Goal: Task Accomplishment & Management: Manage account settings

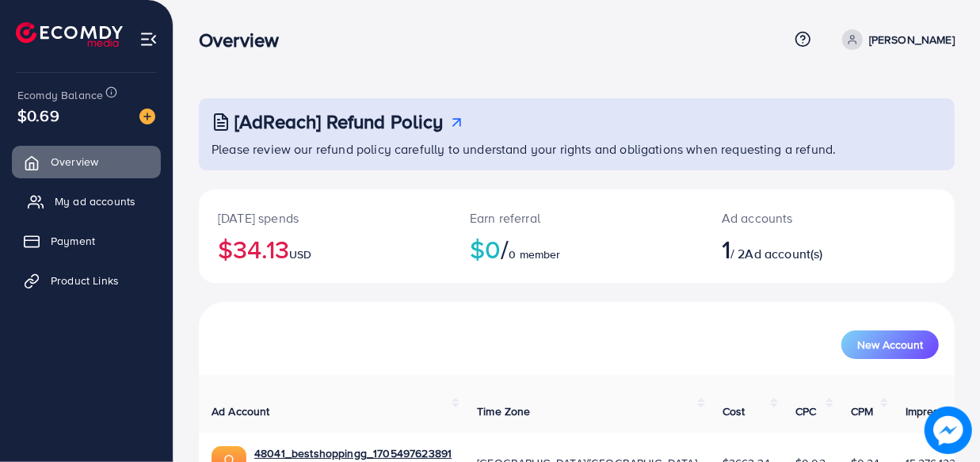
click at [67, 197] on span "My ad accounts" at bounding box center [95, 201] width 81 height 16
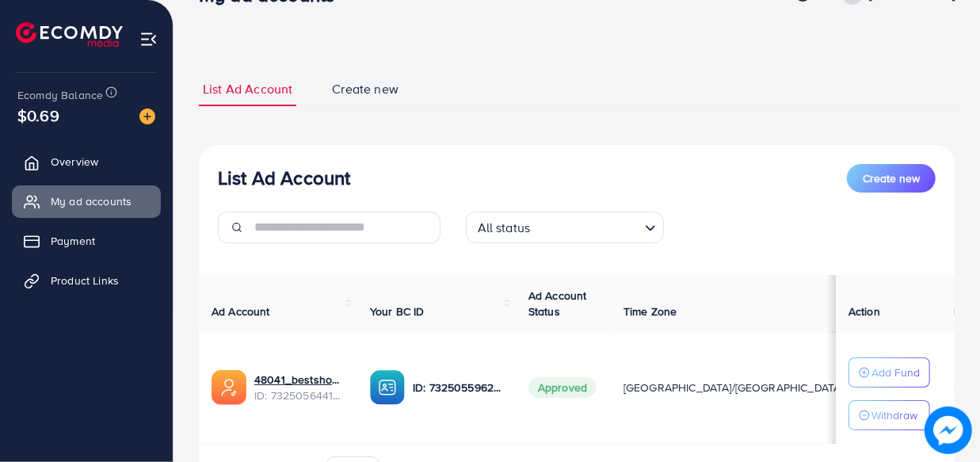
scroll to position [55, 0]
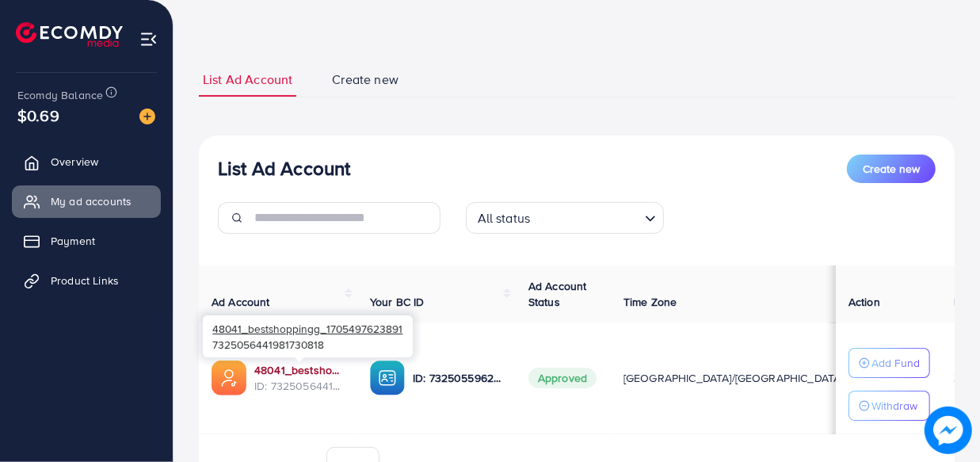
click at [312, 367] on link "48041_bestshoppingg_1705497623891" at bounding box center [299, 370] width 90 height 16
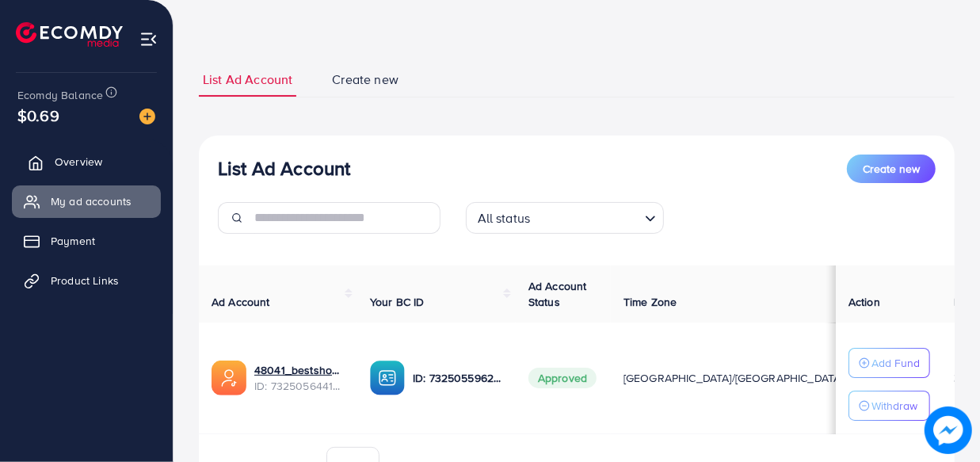
click at [93, 166] on span "Overview" at bounding box center [79, 162] width 48 height 16
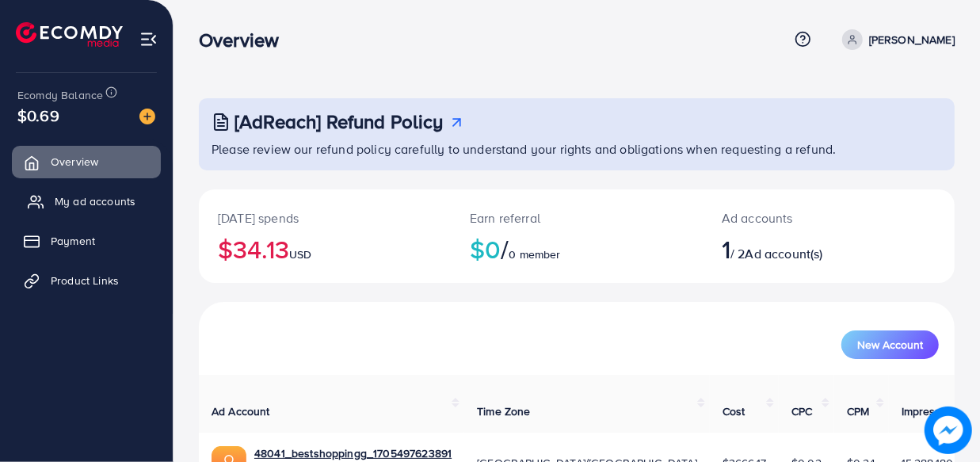
click at [84, 204] on span "My ad accounts" at bounding box center [95, 201] width 81 height 16
